Goal: Information Seeking & Learning: Learn about a topic

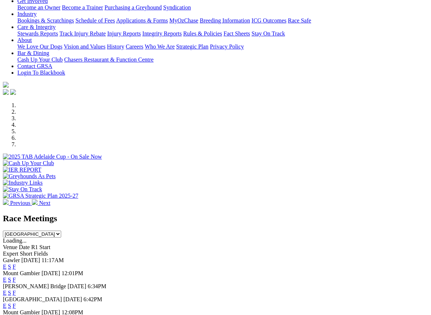
scroll to position [127, 0]
click at [16, 303] on link "F" at bounding box center [14, 306] width 3 height 6
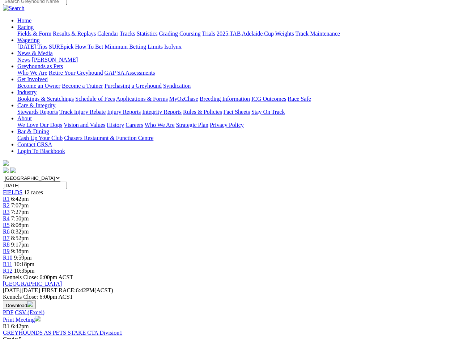
scroll to position [0, 6]
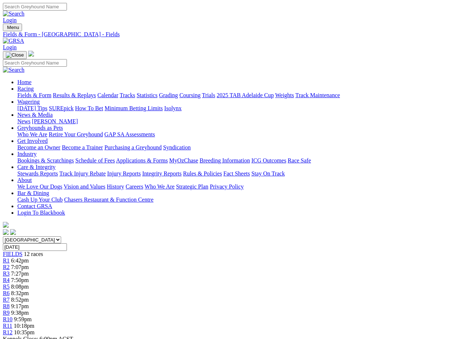
click at [10, 290] on link "R6" at bounding box center [6, 293] width 7 height 6
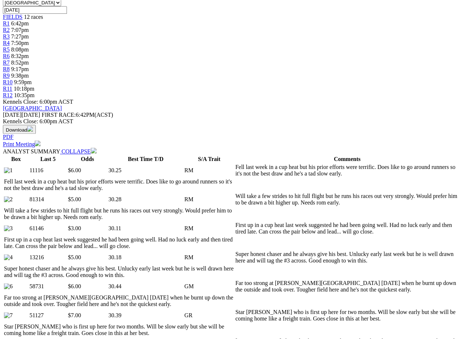
scroll to position [238, 0]
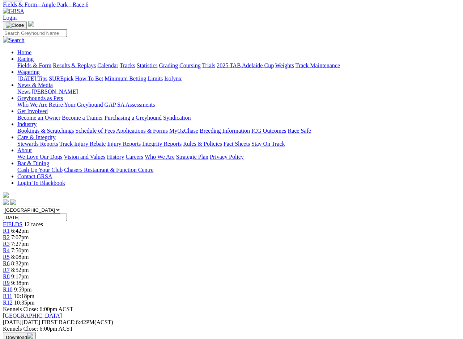
scroll to position [0, 0]
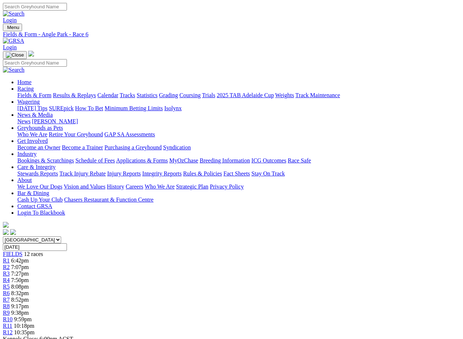
click at [10, 303] on span "R8" at bounding box center [6, 306] width 7 height 6
click at [10, 301] on span "R9" at bounding box center [6, 312] width 7 height 6
click at [10, 296] on span "R7" at bounding box center [6, 299] width 7 height 6
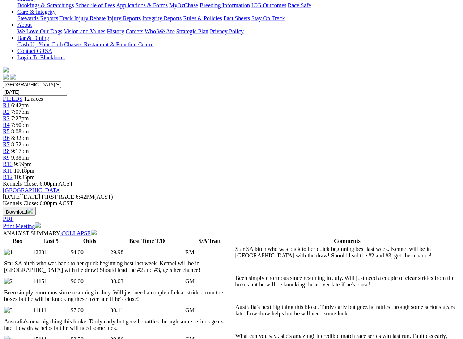
scroll to position [155, 0]
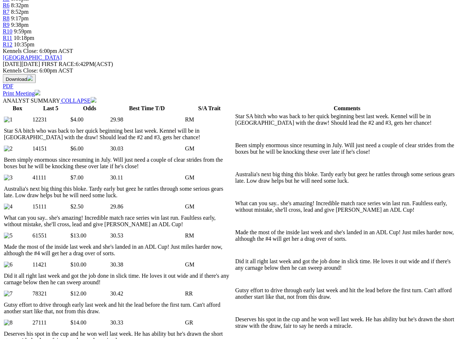
scroll to position [286, 2]
